Goal: Check status: Check status

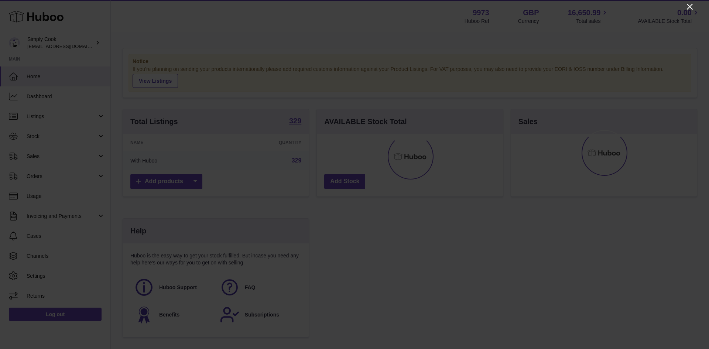
click at [687, 7] on icon "Close" at bounding box center [690, 6] width 9 height 9
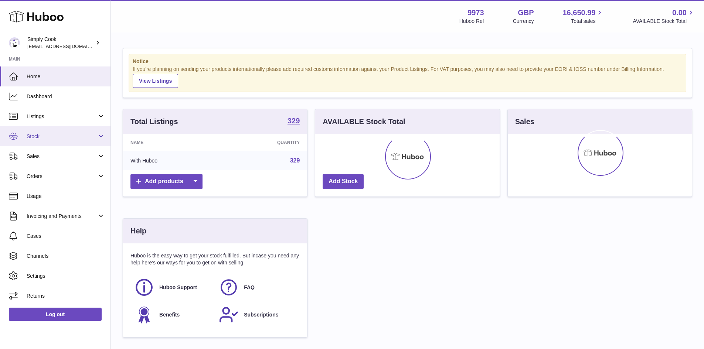
click at [40, 137] on span "Stock" at bounding box center [62, 136] width 71 height 7
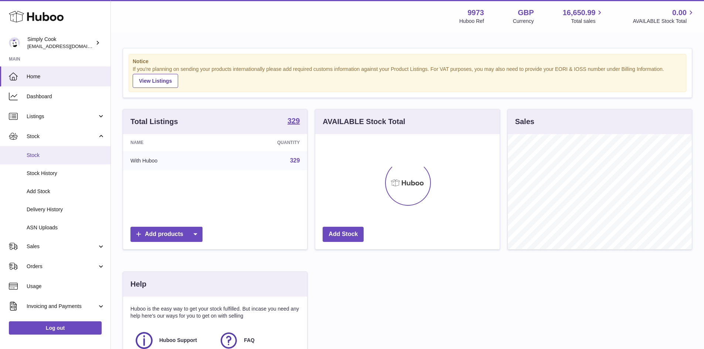
click at [38, 153] on span "Stock" at bounding box center [66, 155] width 78 height 7
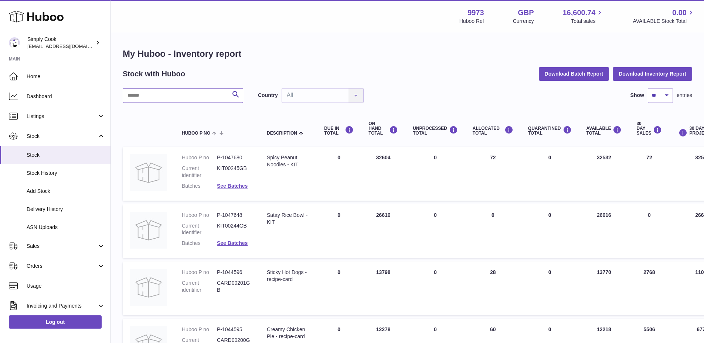
click at [151, 97] on input "text" at bounding box center [183, 95] width 120 height 15
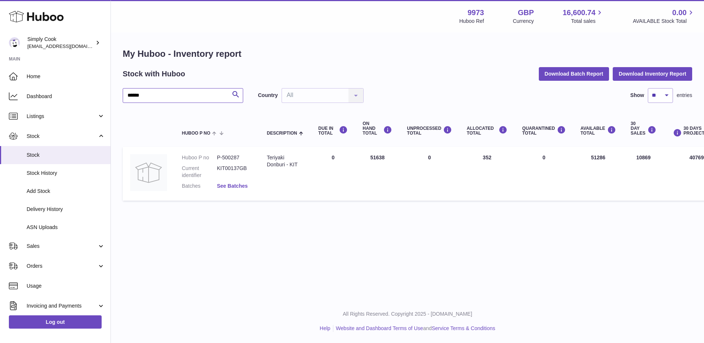
type input "******"
click at [235, 189] on link "See Batches" at bounding box center [232, 186] width 31 height 6
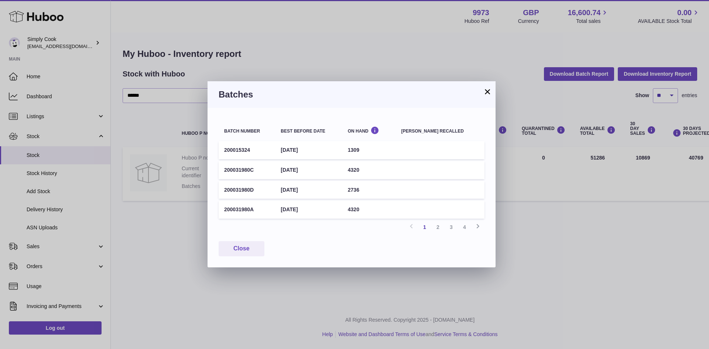
click at [487, 91] on button "×" at bounding box center [487, 91] width 9 height 9
